Goal: Check status: Check status

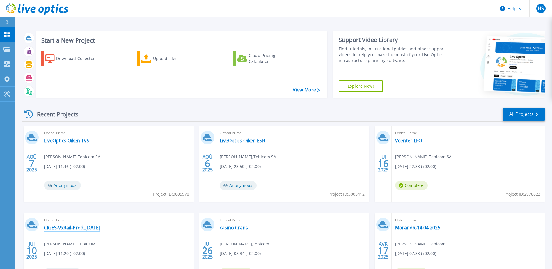
click at [57, 229] on link "CIGES-VxRail-Prod_[DATE]" at bounding box center [72, 227] width 56 height 6
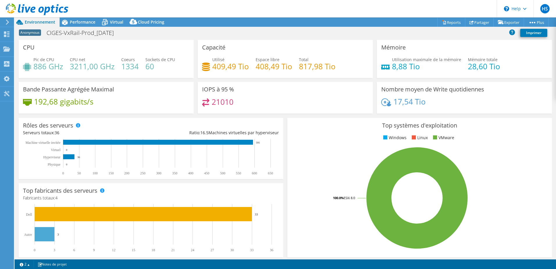
select select "USD"
click at [74, 23] on span "Performance" at bounding box center [83, 22] width 26 height 6
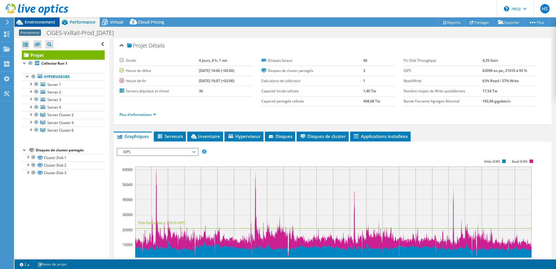
click at [46, 20] on span "Environnement" at bounding box center [40, 22] width 31 height 6
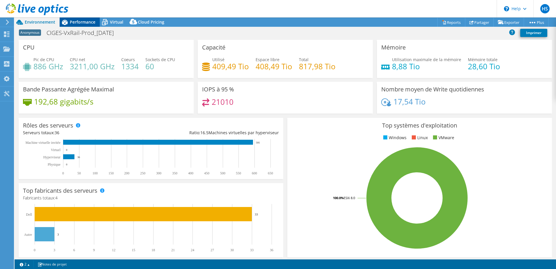
click at [83, 21] on span "Performance" at bounding box center [83, 22] width 26 height 6
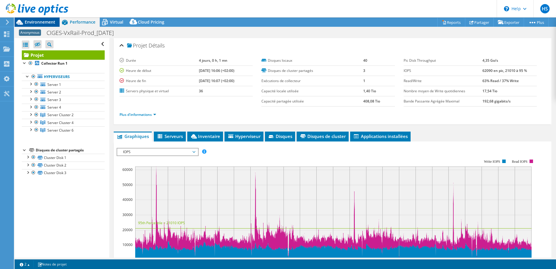
click at [49, 21] on span "Environnement" at bounding box center [40, 22] width 31 height 6
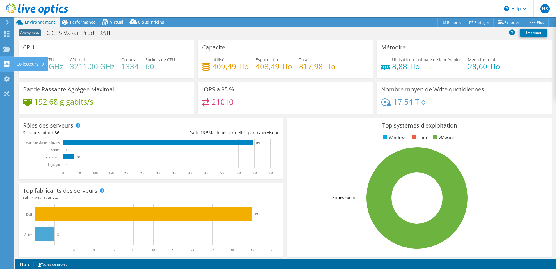
click at [35, 60] on div "Collecteurs" at bounding box center [31, 64] width 34 height 15
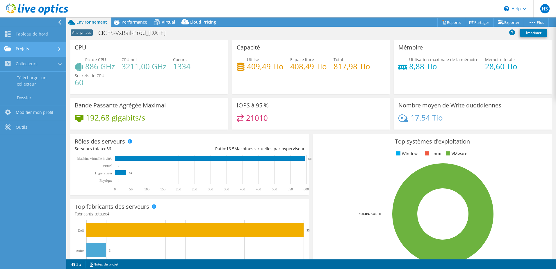
click at [41, 53] on link "Projets" at bounding box center [33, 49] width 66 height 15
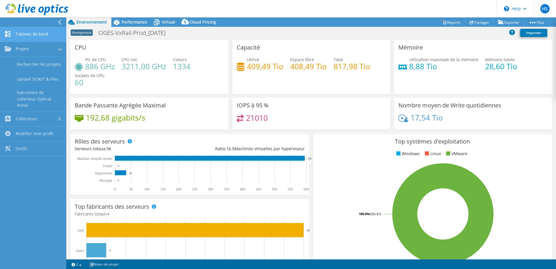
click at [44, 35] on link "Tableau de bord" at bounding box center [33, 34] width 66 height 15
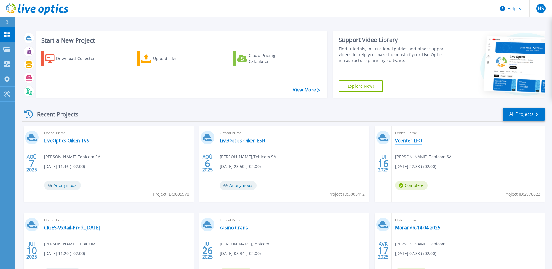
click at [406, 139] on link "Vcenter-LFO" at bounding box center [408, 141] width 27 height 6
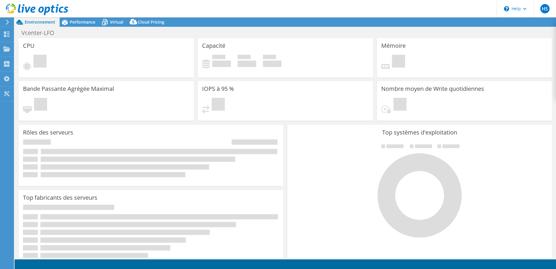
select select "USD"
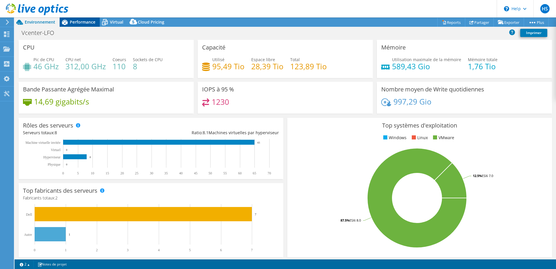
click at [90, 23] on span "Performance" at bounding box center [83, 22] width 26 height 6
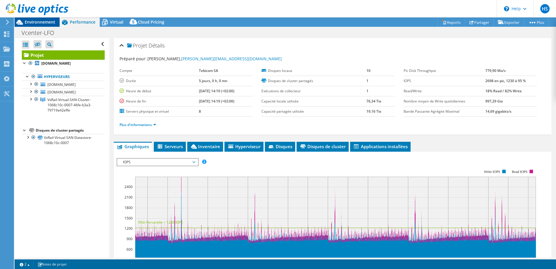
click at [51, 21] on span "Environnement" at bounding box center [40, 22] width 31 height 6
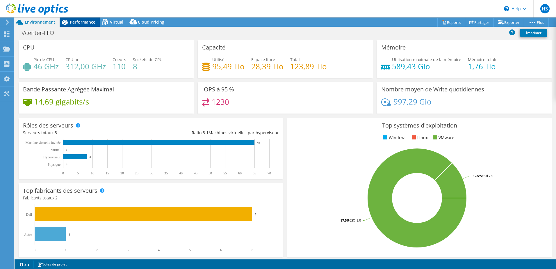
click at [75, 22] on span "Performance" at bounding box center [83, 22] width 26 height 6
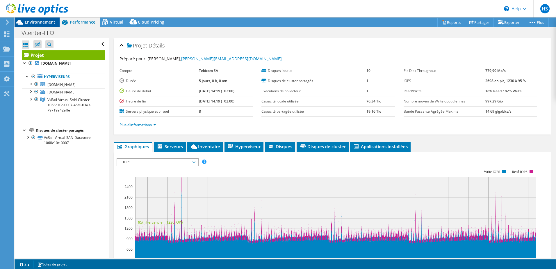
click at [54, 20] on span "Environnement" at bounding box center [40, 22] width 31 height 6
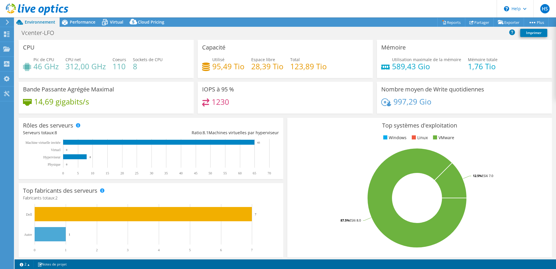
click at [66, 19] on div at bounding box center [34, 9] width 68 height 19
click at [69, 23] on icon at bounding box center [65, 22] width 10 height 10
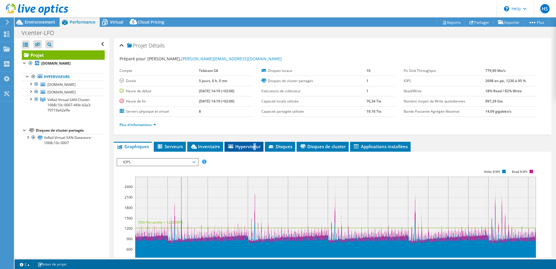
click at [254, 147] on span "Hyperviseur" at bounding box center [243, 146] width 33 height 6
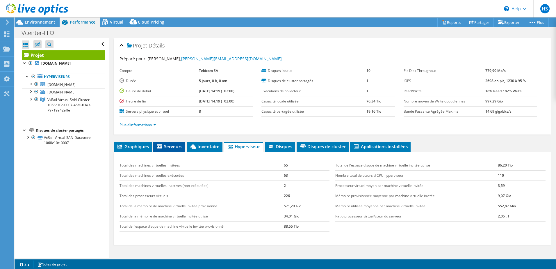
click at [181, 144] on span "Serveurs" at bounding box center [169, 146] width 26 height 6
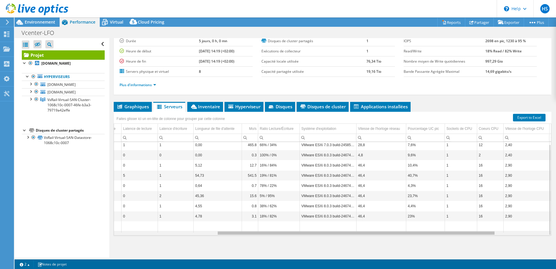
scroll to position [0, 164]
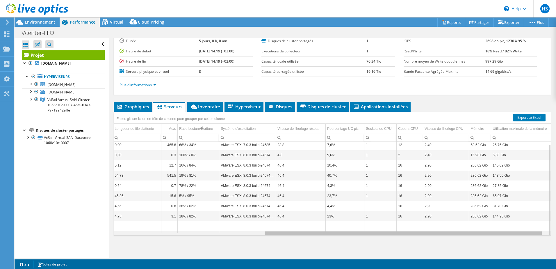
drag, startPoint x: 276, startPoint y: 233, endPoint x: 426, endPoint y: 234, distance: 150.6
click at [426, 234] on body "HS Utilisateur final Hervé Sanchez herve.sanchez@tebicom.ch Tebicom SA My Profi…" at bounding box center [278, 134] width 556 height 269
drag, startPoint x: 412, startPoint y: 232, endPoint x: 464, endPoint y: 231, distance: 52.3
click at [464, 231] on body "HS Utilisateur final Hervé Sanchez herve.sanchez@tebicom.ch Tebicom SA My Profi…" at bounding box center [278, 134] width 556 height 269
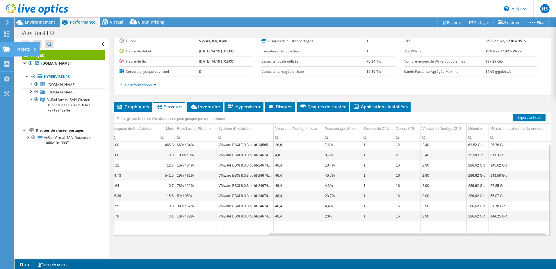
drag, startPoint x: 14, startPoint y: 48, endPoint x: 17, endPoint y: 48, distance: 3.2
click at [14, 48] on div "Projets" at bounding box center [27, 49] width 26 height 15
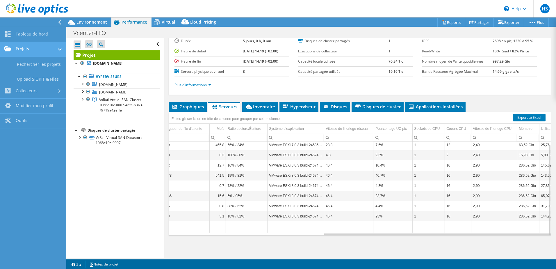
click at [18, 48] on link "Projets" at bounding box center [33, 49] width 66 height 15
click at [25, 49] on link "Projets" at bounding box center [33, 49] width 66 height 15
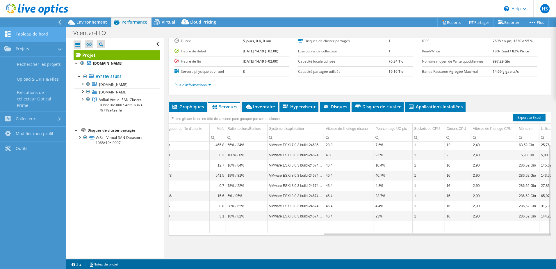
click at [48, 37] on link "Tableau de bord" at bounding box center [33, 34] width 66 height 15
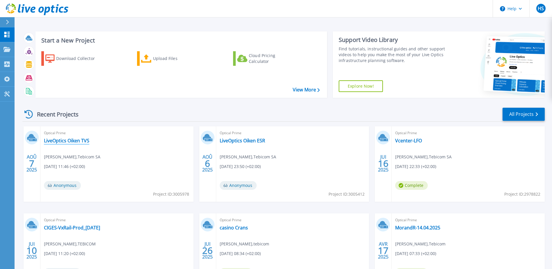
click at [55, 142] on link "LiveOptics Oiken TVS" at bounding box center [66, 141] width 45 height 6
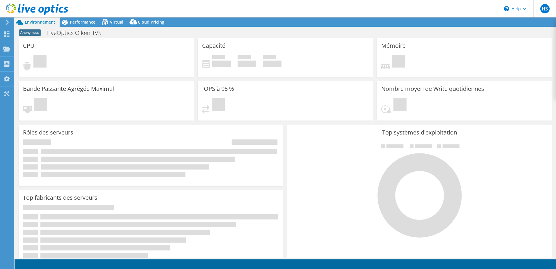
select select "USD"
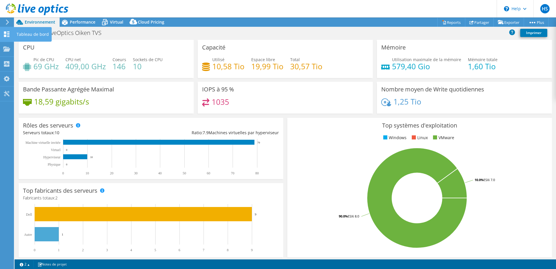
click at [30, 34] on div "Tableau de bord" at bounding box center [33, 34] width 38 height 15
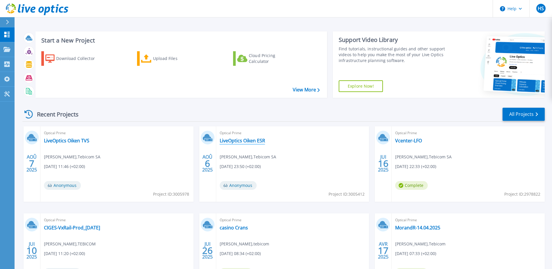
click at [257, 140] on link "LiveOptics Oiken ESR" at bounding box center [242, 141] width 45 height 6
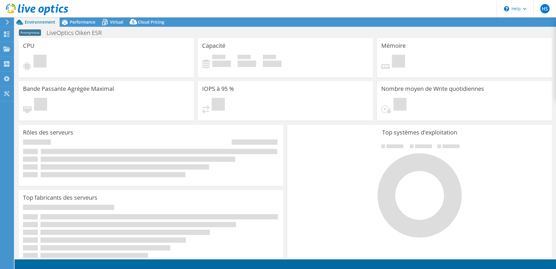
select select "USD"
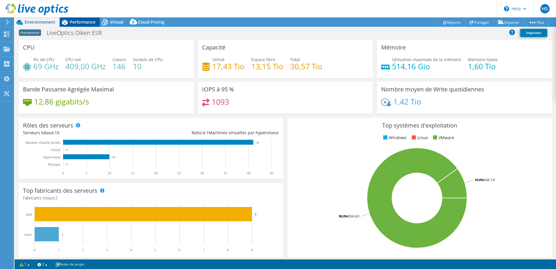
click at [90, 22] on span "Performance" at bounding box center [83, 22] width 26 height 6
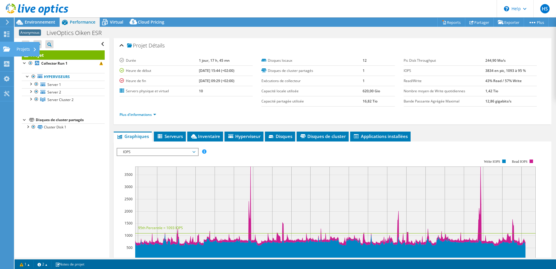
click at [24, 49] on div "Projets" at bounding box center [27, 49] width 26 height 15
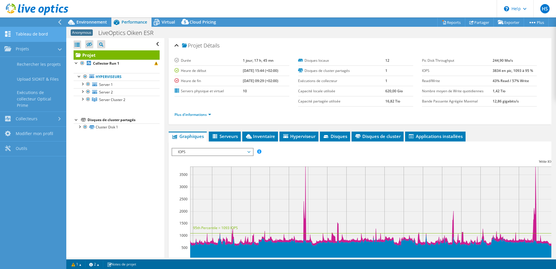
click at [44, 36] on link "Tableau de bord" at bounding box center [33, 34] width 66 height 15
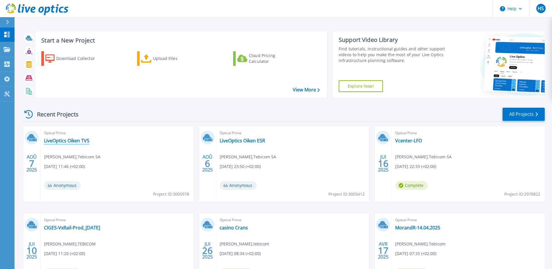
click at [86, 140] on link "LiveOptics Oiken TVS" at bounding box center [66, 141] width 45 height 6
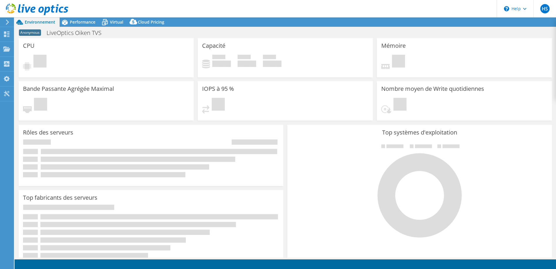
select select "USD"
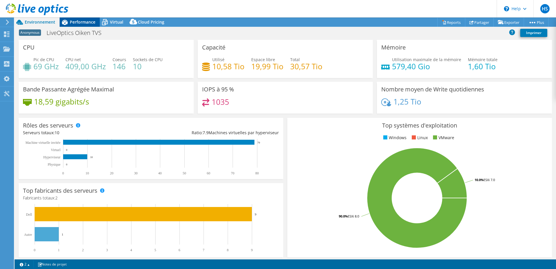
click at [87, 24] on span "Performance" at bounding box center [83, 22] width 26 height 6
